Goal: Task Accomplishment & Management: Use online tool/utility

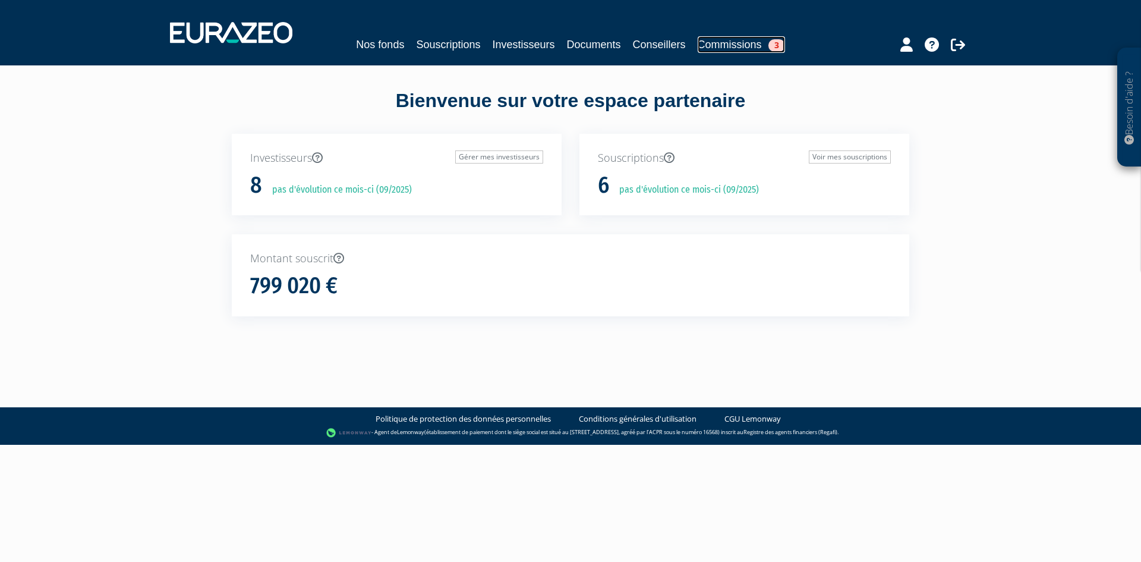
click at [742, 43] on link "Commissions 3" at bounding box center [741, 44] width 87 height 17
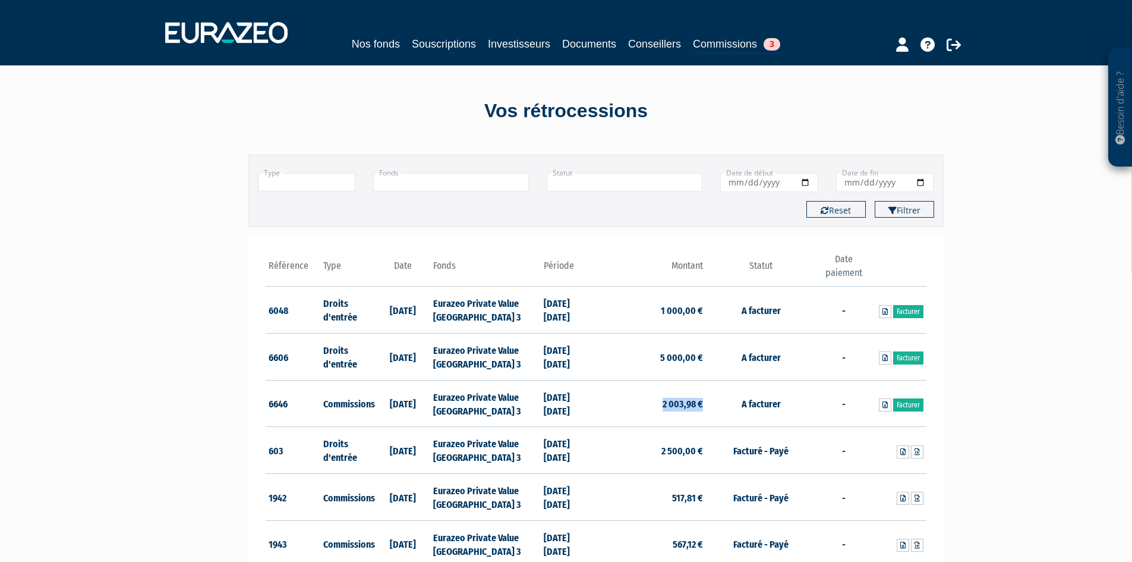
drag, startPoint x: 652, startPoint y: 413, endPoint x: 702, endPoint y: 411, distance: 50.0
click at [702, 411] on td "2 003,98 €" at bounding box center [651, 403] width 110 height 47
copy td "2 003,98 €"
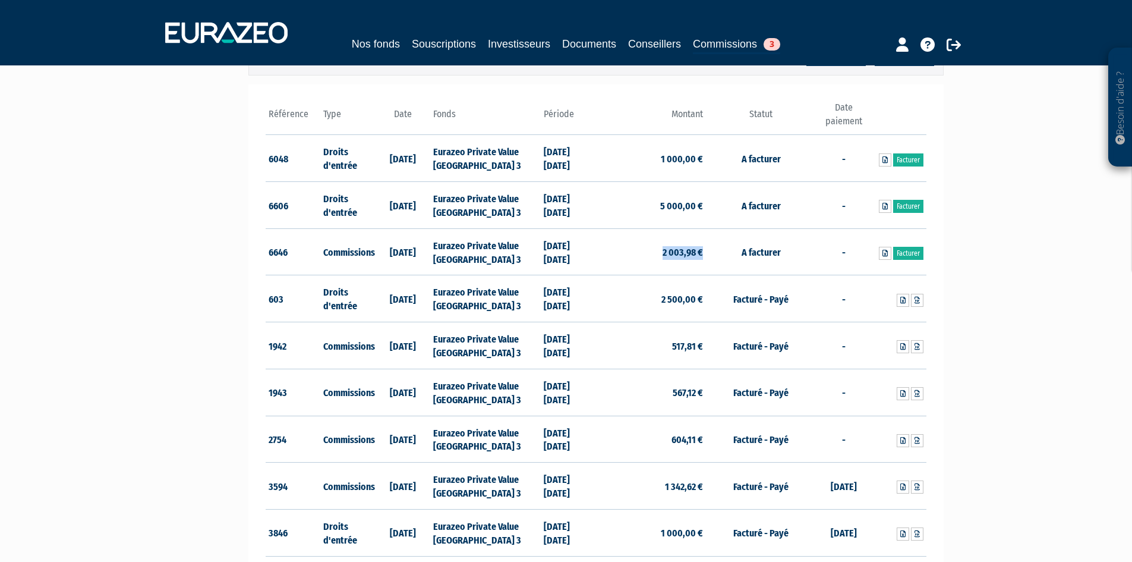
scroll to position [178, 0]
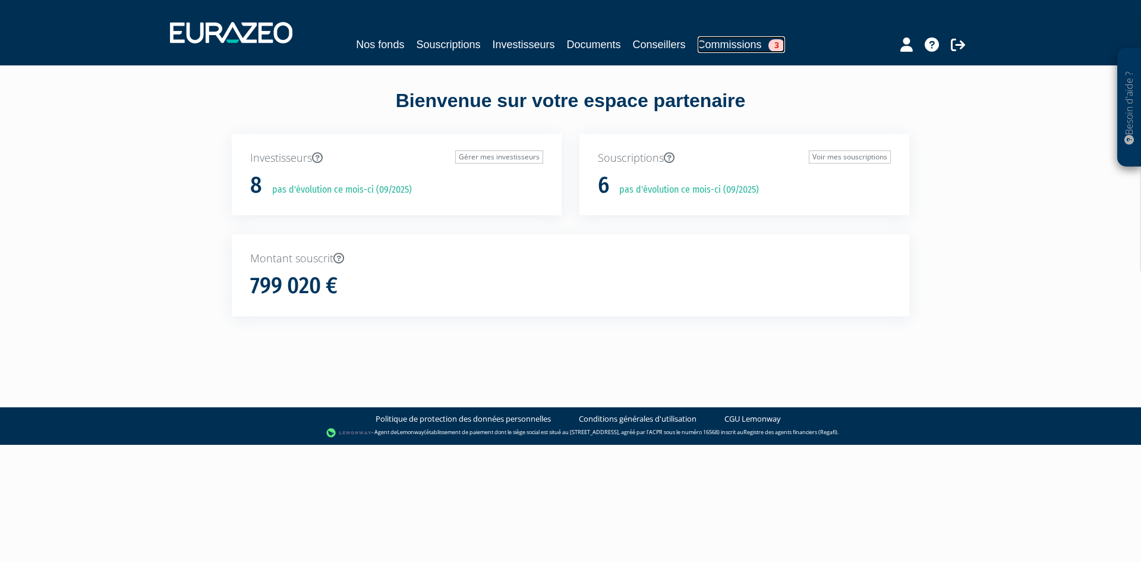
click at [730, 45] on link "Commissions 3" at bounding box center [741, 44] width 87 height 17
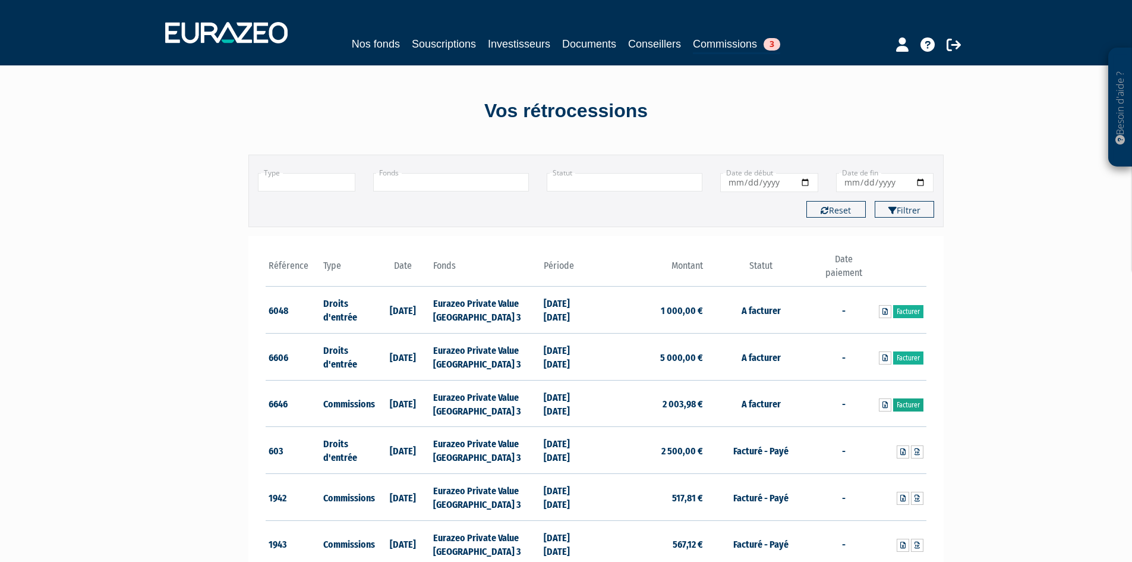
click at [913, 404] on link "Facturer" at bounding box center [909, 404] width 30 height 13
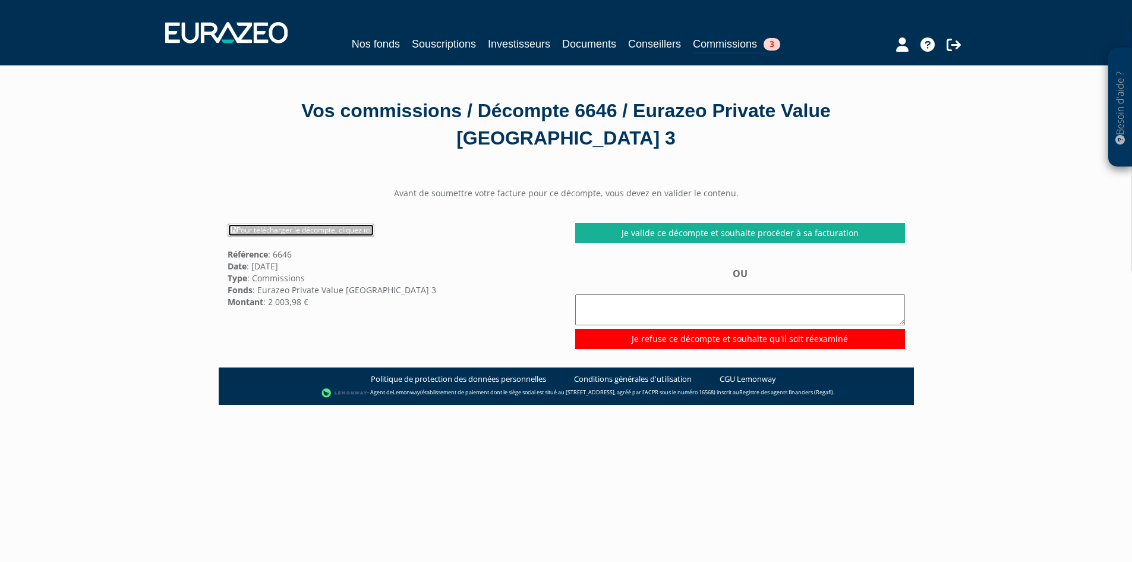
click at [329, 232] on link "Pour télécharger le décompte, cliquez ici" at bounding box center [301, 230] width 147 height 13
click at [741, 49] on link "Commissions 3" at bounding box center [736, 45] width 87 height 18
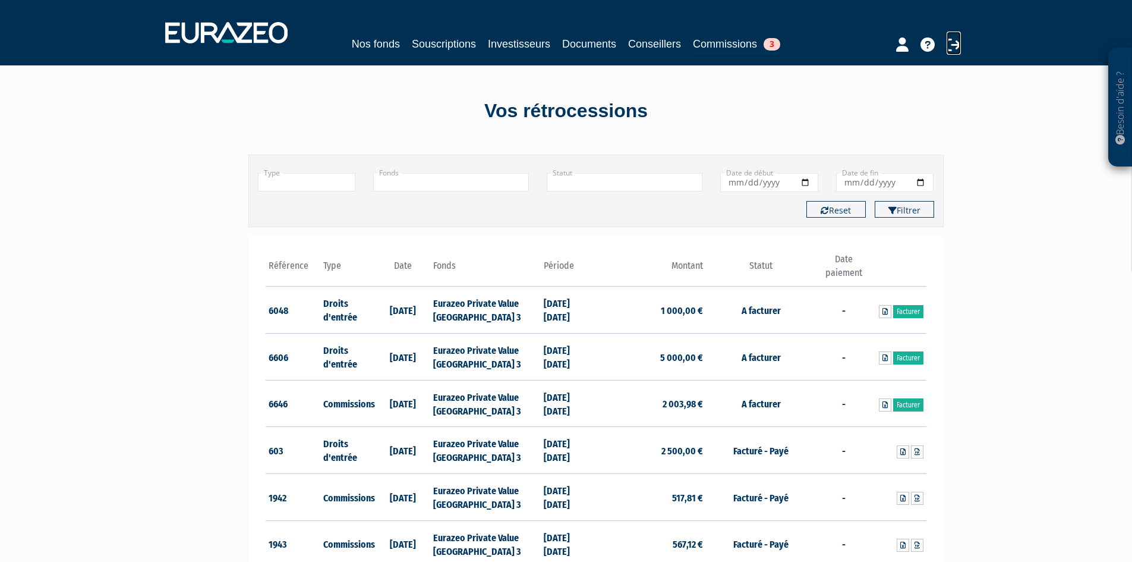
click at [949, 42] on icon at bounding box center [954, 44] width 14 height 14
